Goal: Transaction & Acquisition: Register for event/course

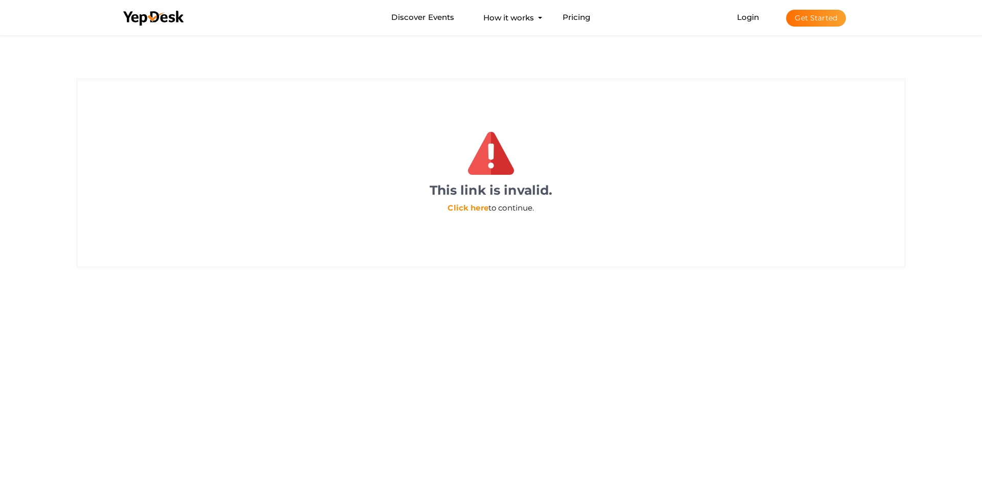
click at [474, 211] on link "Click here" at bounding box center [467, 208] width 40 height 10
click at [477, 210] on link "Click here" at bounding box center [467, 208] width 40 height 10
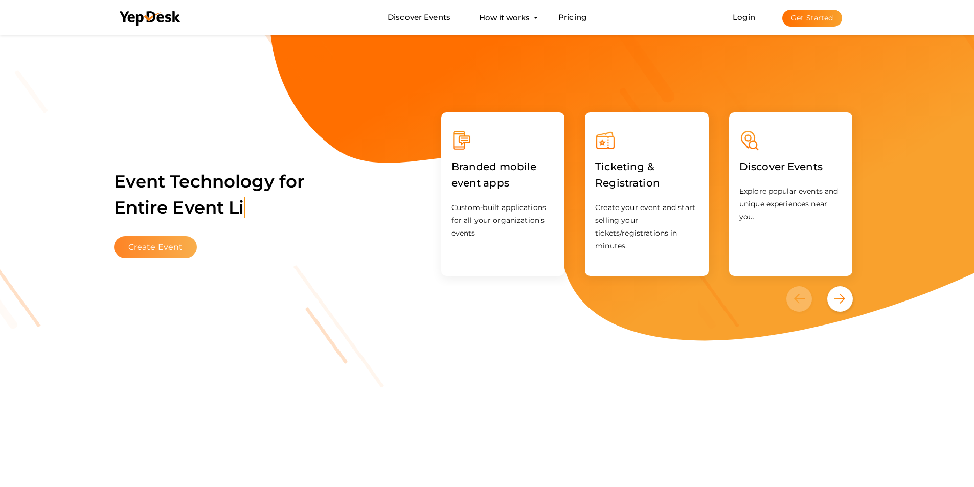
click at [150, 253] on button "Create Event" at bounding box center [155, 247] width 83 height 22
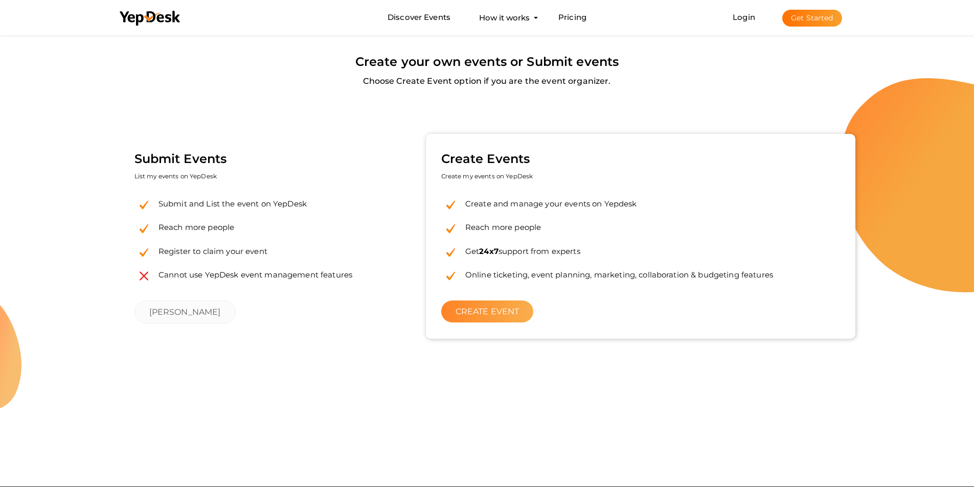
click at [474, 316] on link "CREATE EVENT" at bounding box center [487, 312] width 93 height 22
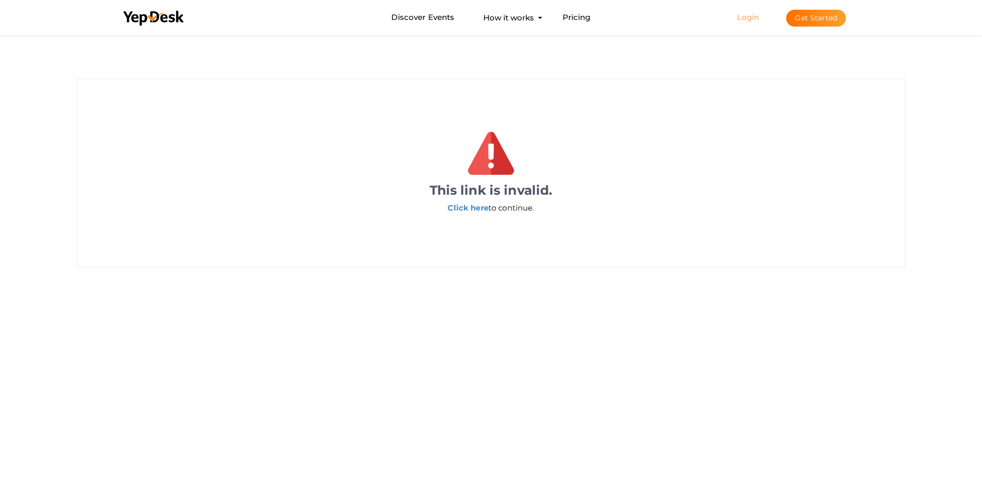
click at [746, 17] on link "Login" at bounding box center [748, 17] width 22 height 10
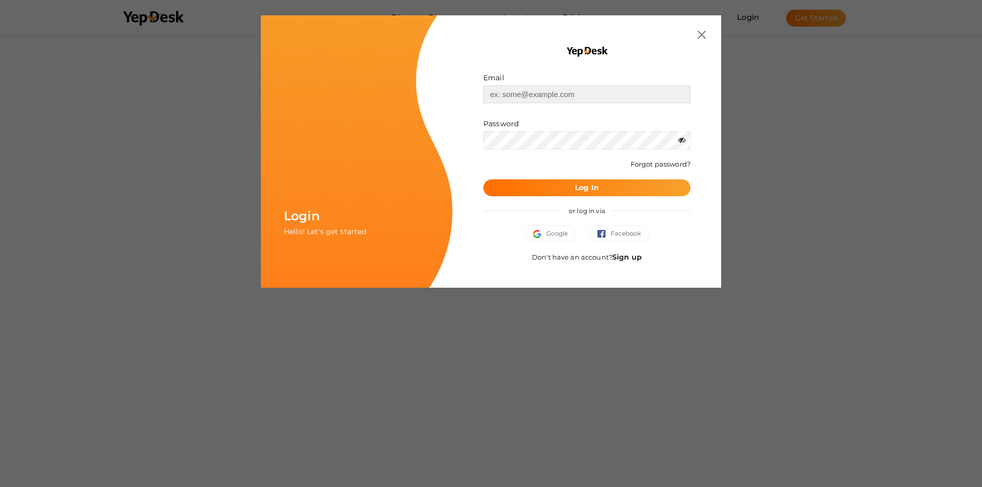
click at [526, 98] on input "text" at bounding box center [586, 94] width 207 height 18
type input "[EMAIL_ADDRESS][DOMAIN_NAME]"
click at [592, 189] on b "Log In" at bounding box center [587, 187] width 24 height 9
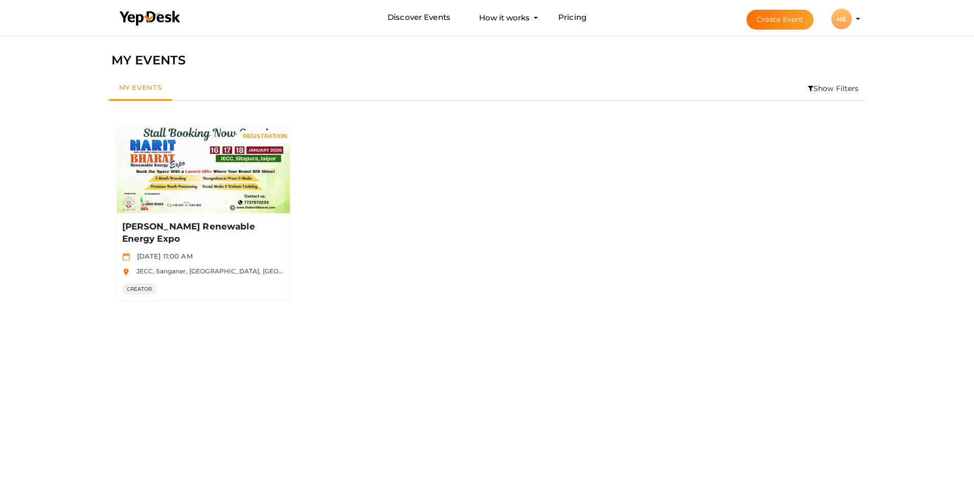
click at [852, 19] on profile-pic "HE" at bounding box center [841, 19] width 20 height 8
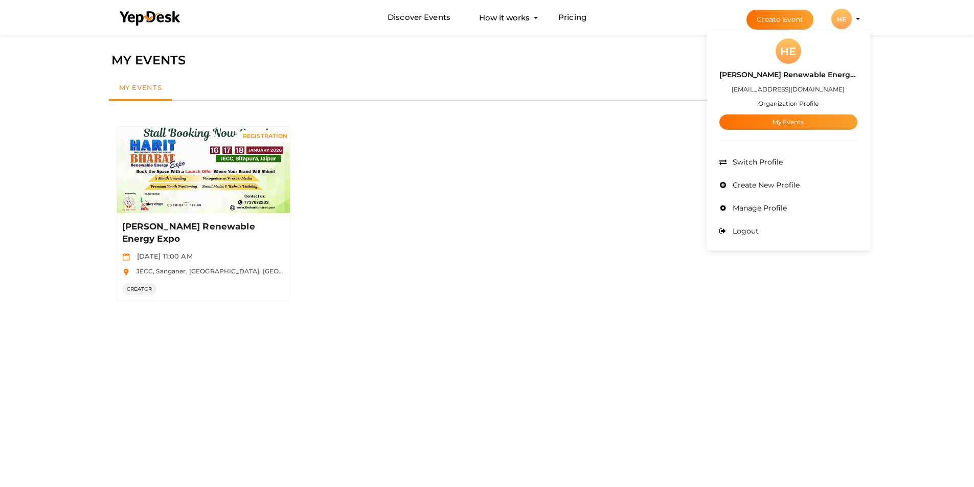
click at [531, 233] on div "REGISTRATION Manage Event Harit Bharat Renewable Energy Expo Jan 16 2026, 11:00…" at bounding box center [487, 214] width 757 height 190
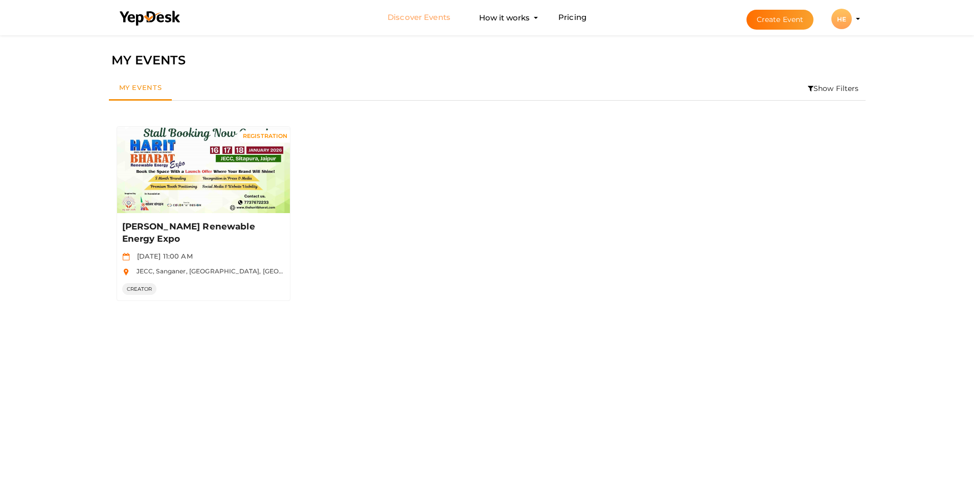
click at [427, 22] on link "Discover Events" at bounding box center [419, 17] width 63 height 19
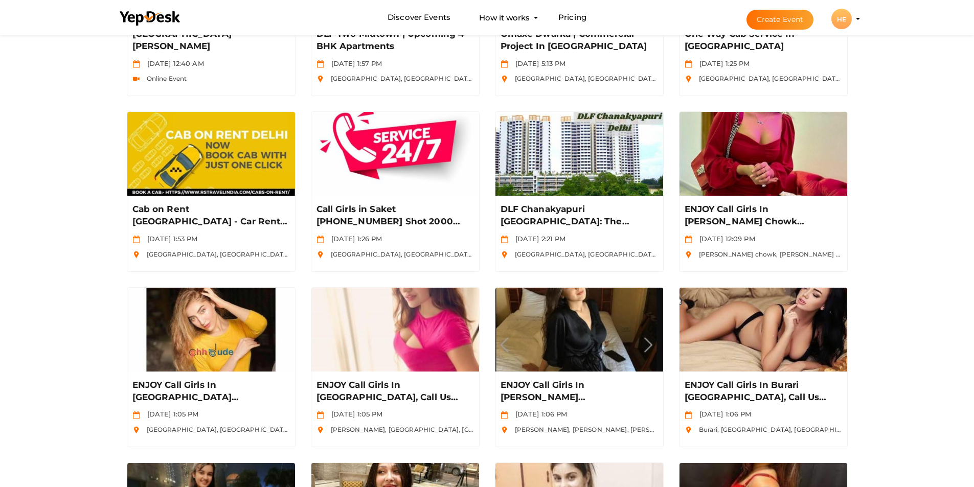
scroll to position [243, 0]
